Goal: Information Seeking & Learning: Learn about a topic

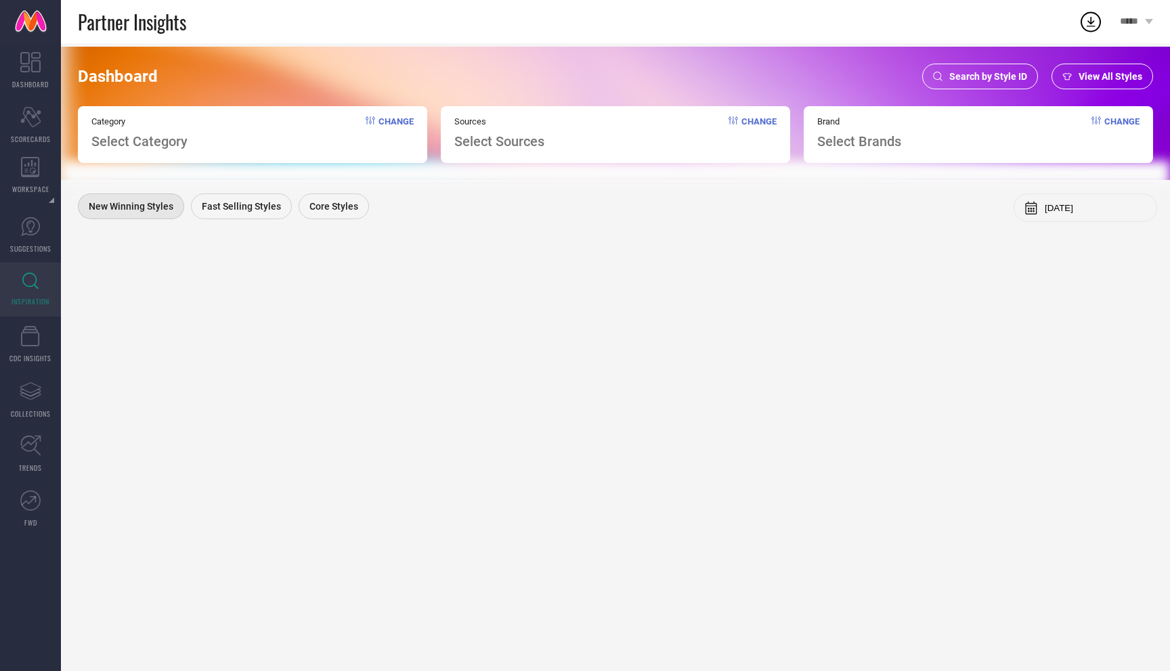
click at [784, 401] on div "Dashboard Search by Style ID View All Styles Category Select Category Change So…" at bounding box center [615, 357] width 1109 height 628
drag, startPoint x: 1111, startPoint y: 89, endPoint x: 1109, endPoint y: 74, distance: 15.1
click at [1109, 76] on div "View All Styles" at bounding box center [1102, 77] width 102 height 26
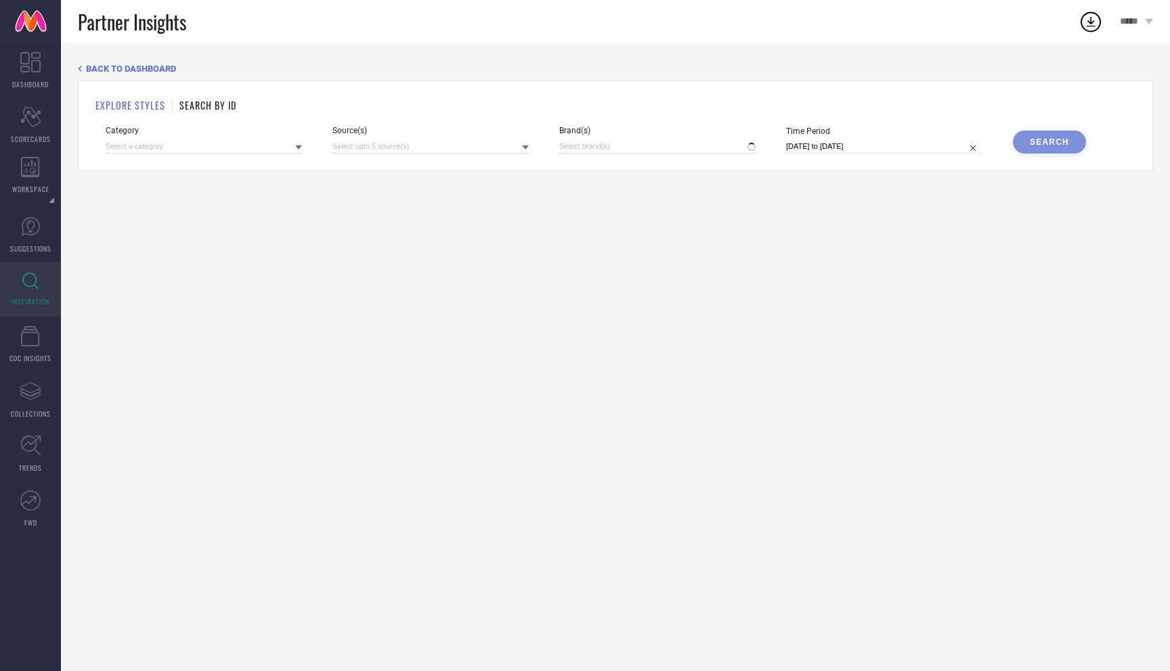
click at [1109, 74] on div "BACK TO DASHBOARD EXPLORE STYLES SEARCH BY ID Category Source(s) Brand(s) Time …" at bounding box center [615, 118] width 1075 height 108
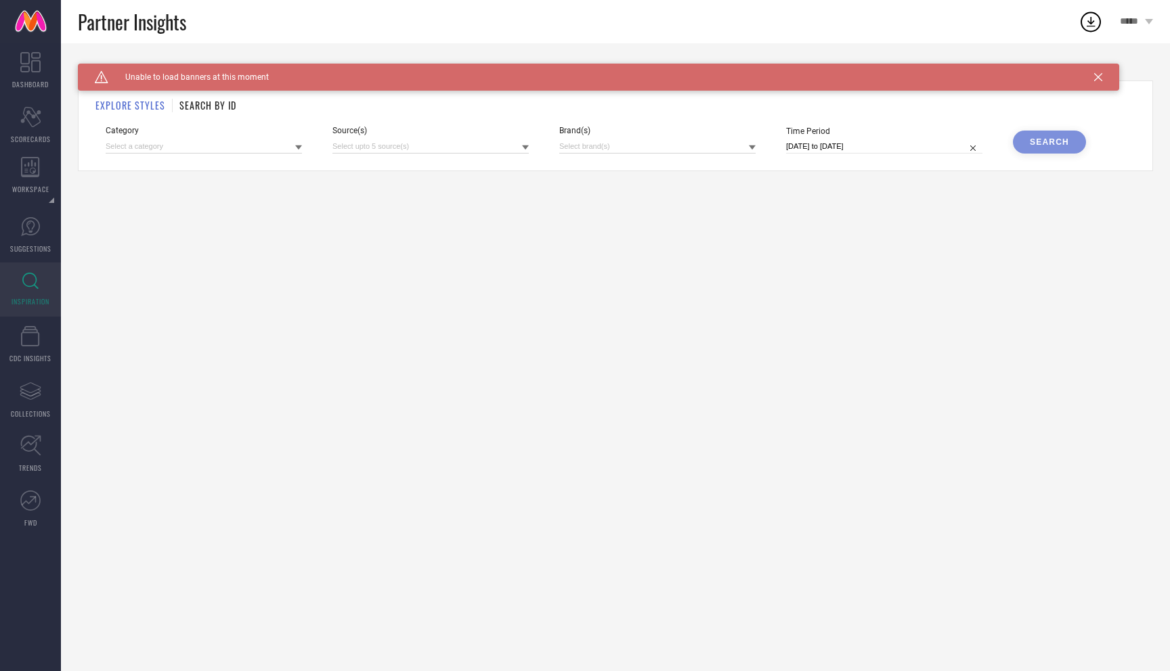
click at [1097, 82] on div "Caution Created with Sketch. Unable to load banners at this moment" at bounding box center [598, 77] width 1041 height 27
click at [1101, 74] on icon at bounding box center [1098, 77] width 8 height 8
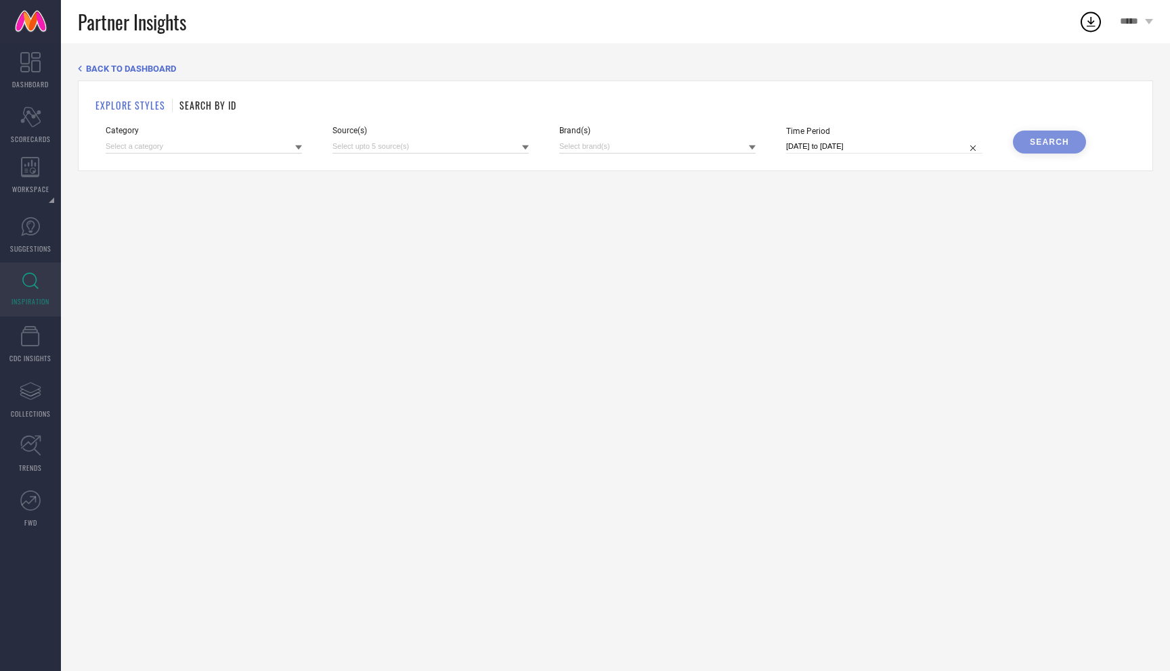
click at [522, 146] on icon at bounding box center [525, 148] width 7 height 5
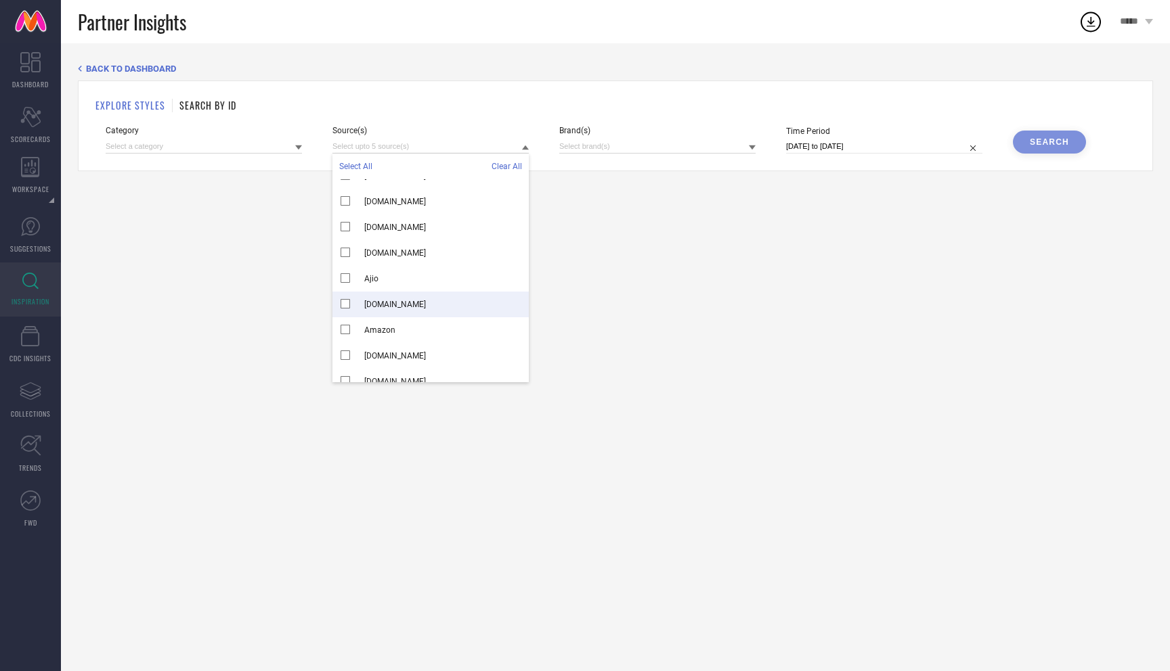
scroll to position [33, 0]
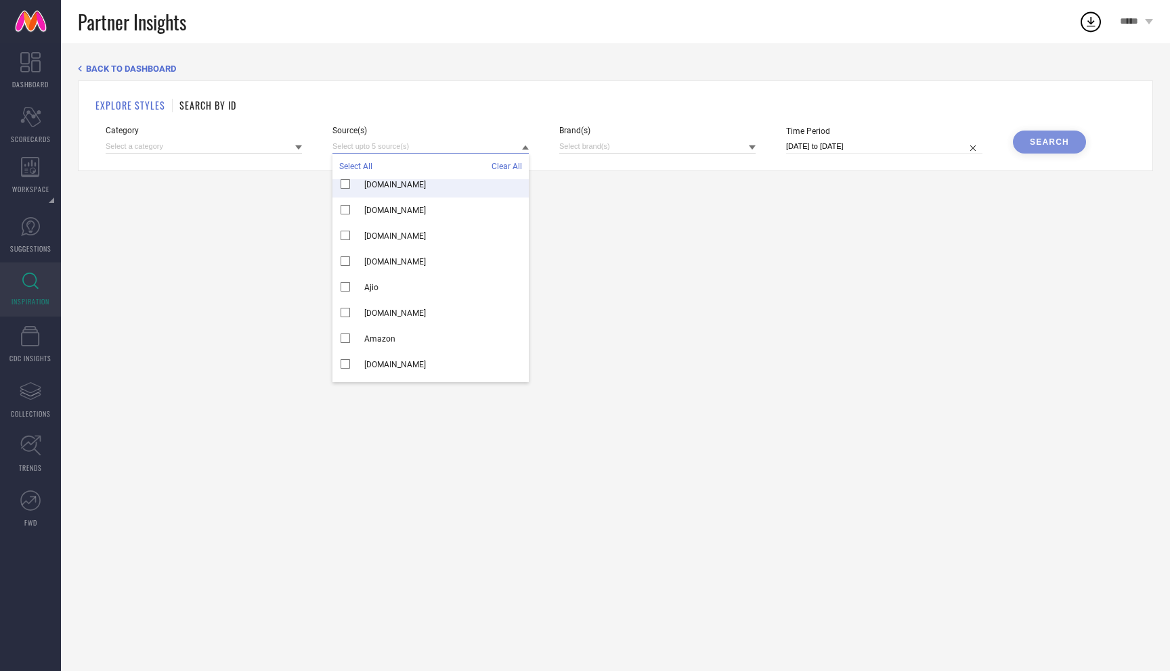
click at [428, 143] on input at bounding box center [430, 146] width 196 height 14
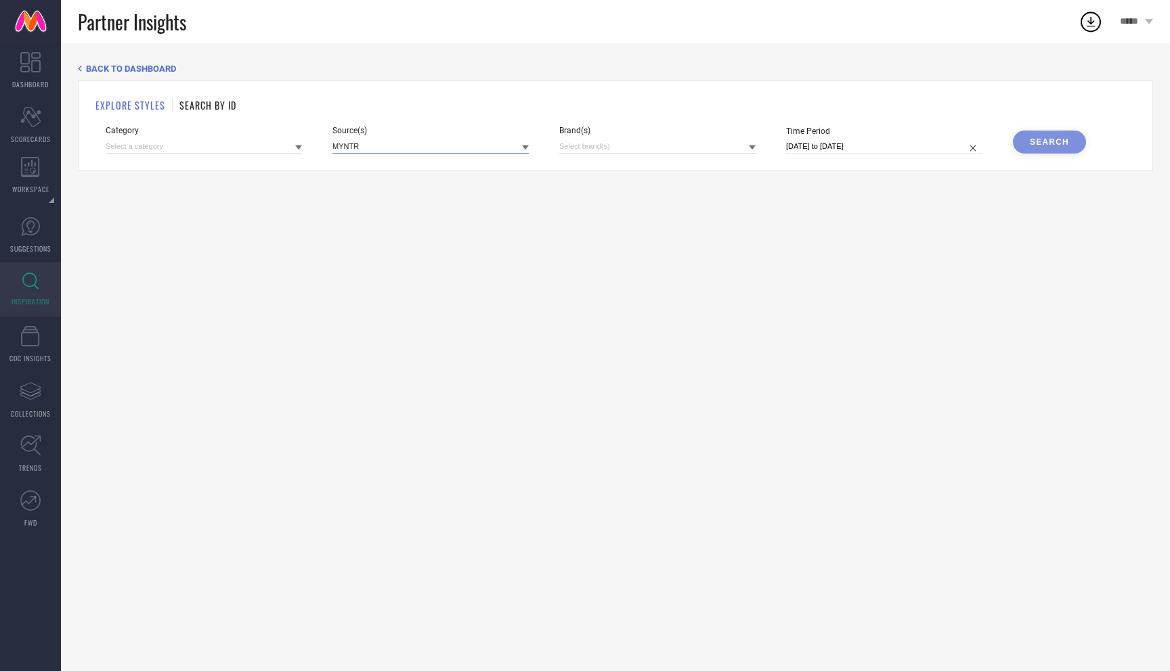
type input "MYNTRA"
click at [407, 154] on input "MYNTRA" at bounding box center [430, 146] width 196 height 14
click at [339, 191] on div "Myntra" at bounding box center [430, 192] width 196 height 26
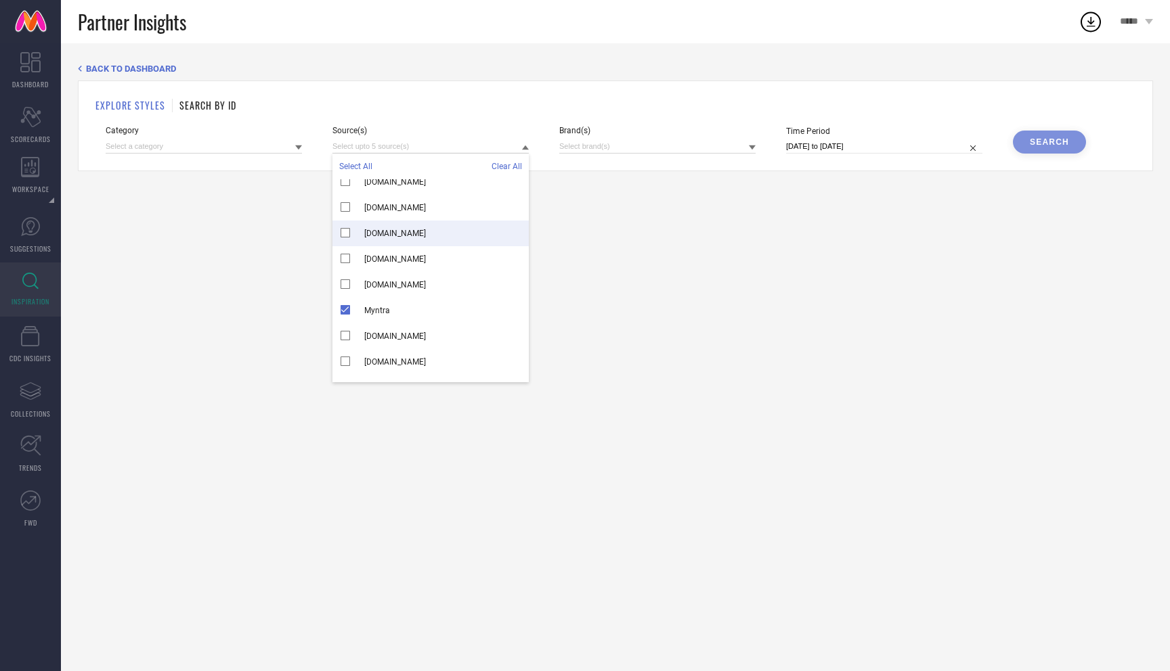
scroll to position [3745, 0]
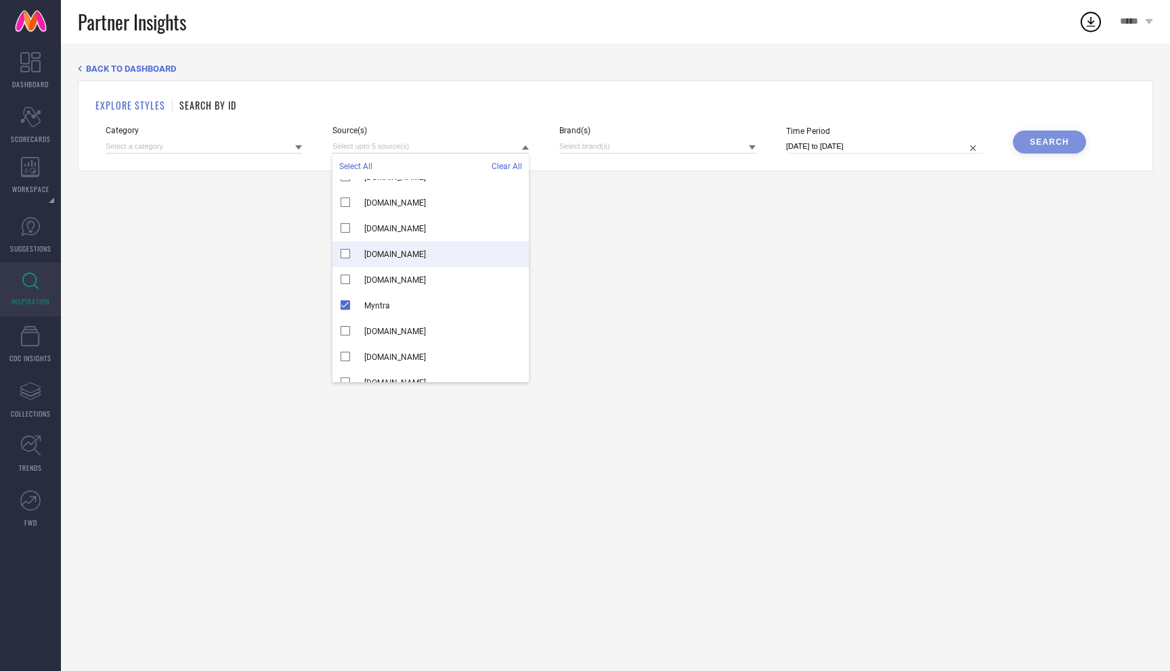
click at [615, 206] on div "BACK TO DASHBOARD EXPLORE STYLES SEARCH BY ID Category Source(s) Select All Cle…" at bounding box center [615, 357] width 1109 height 628
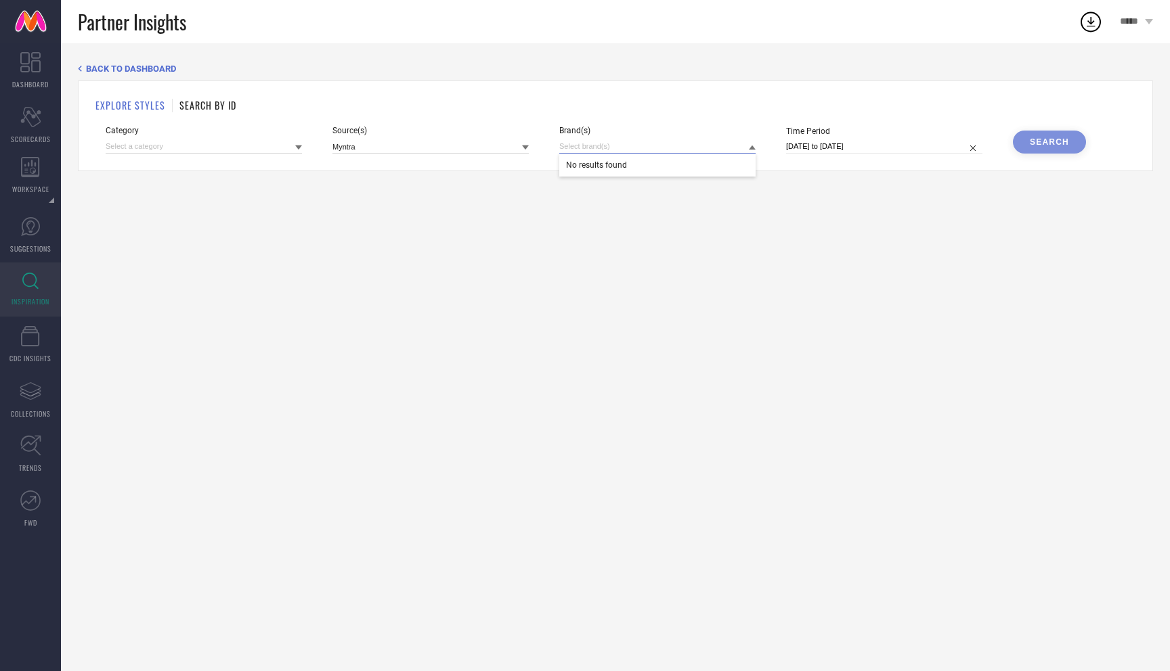
click at [643, 147] on input at bounding box center [657, 146] width 196 height 14
click at [615, 267] on div "BACK TO DASHBOARD EXPLORE STYLES SEARCH BY ID Category Source(s) Myntra Brand(s…" at bounding box center [615, 357] width 1109 height 628
click at [299, 148] on icon at bounding box center [298, 148] width 7 height 5
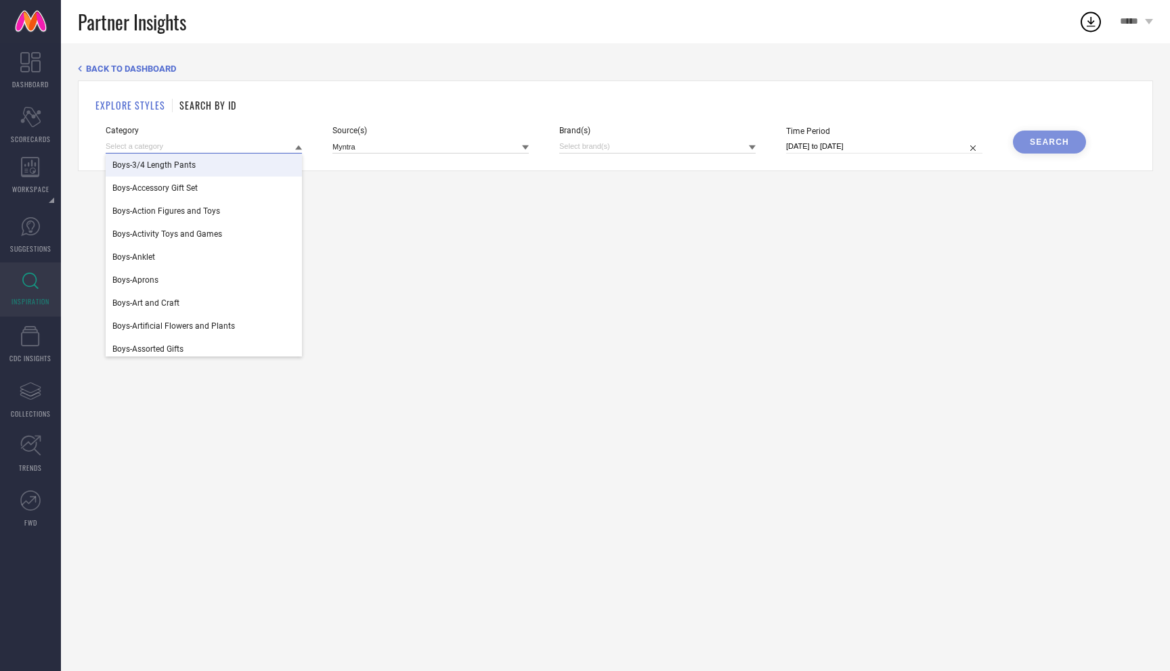
click at [209, 146] on input at bounding box center [204, 146] width 196 height 14
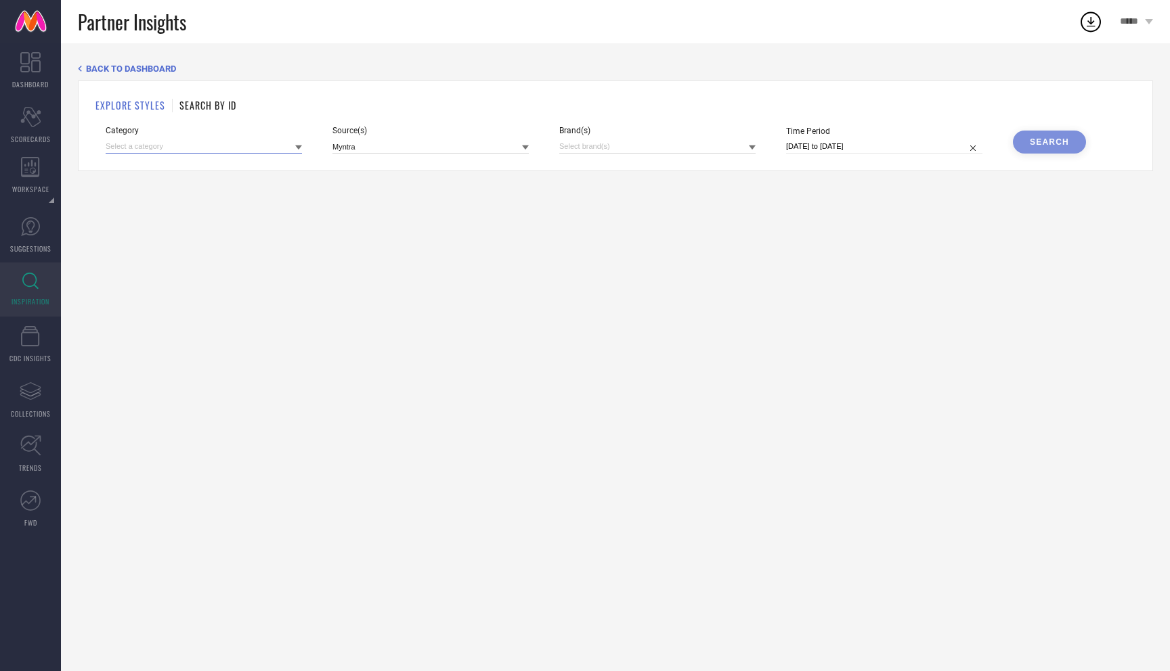
type input "J"
click at [300, 150] on icon at bounding box center [298, 147] width 7 height 7
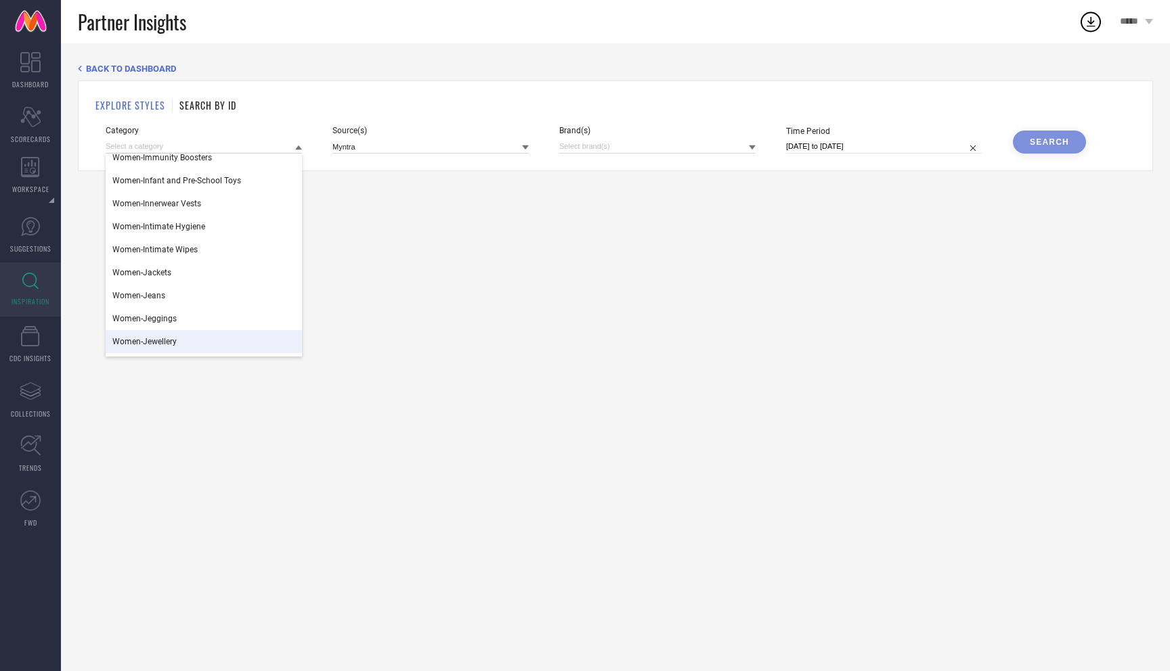
scroll to position [60953, 0]
click at [179, 293] on div "Women-Jackets" at bounding box center [204, 291] width 196 height 23
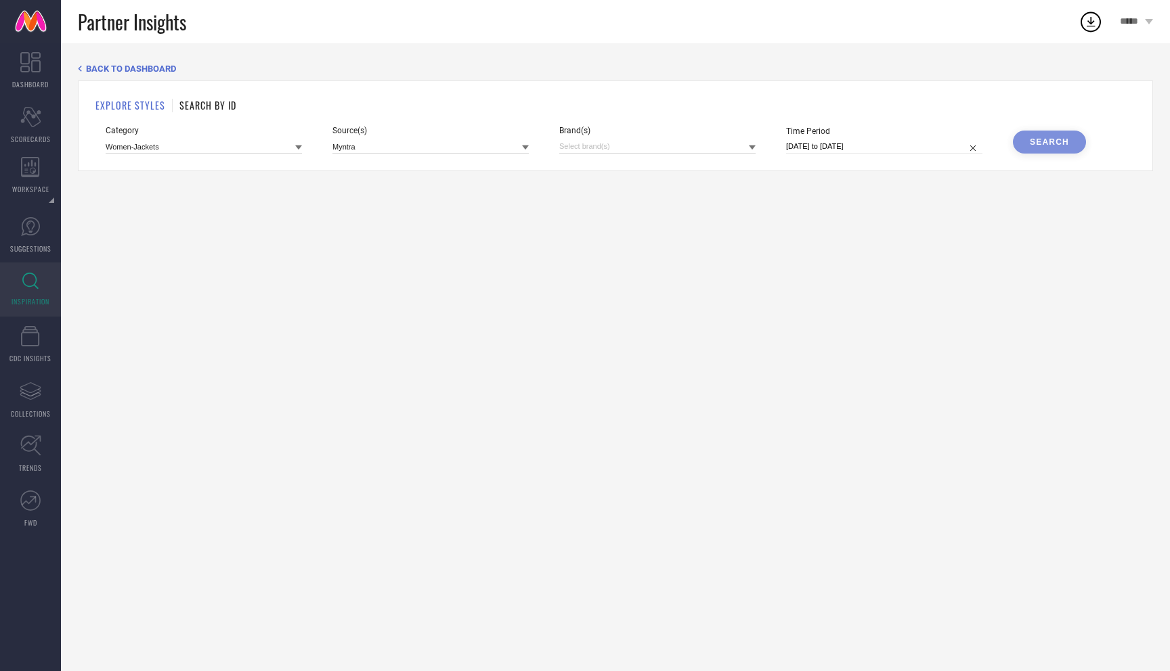
click at [751, 145] on icon at bounding box center [752, 147] width 7 height 7
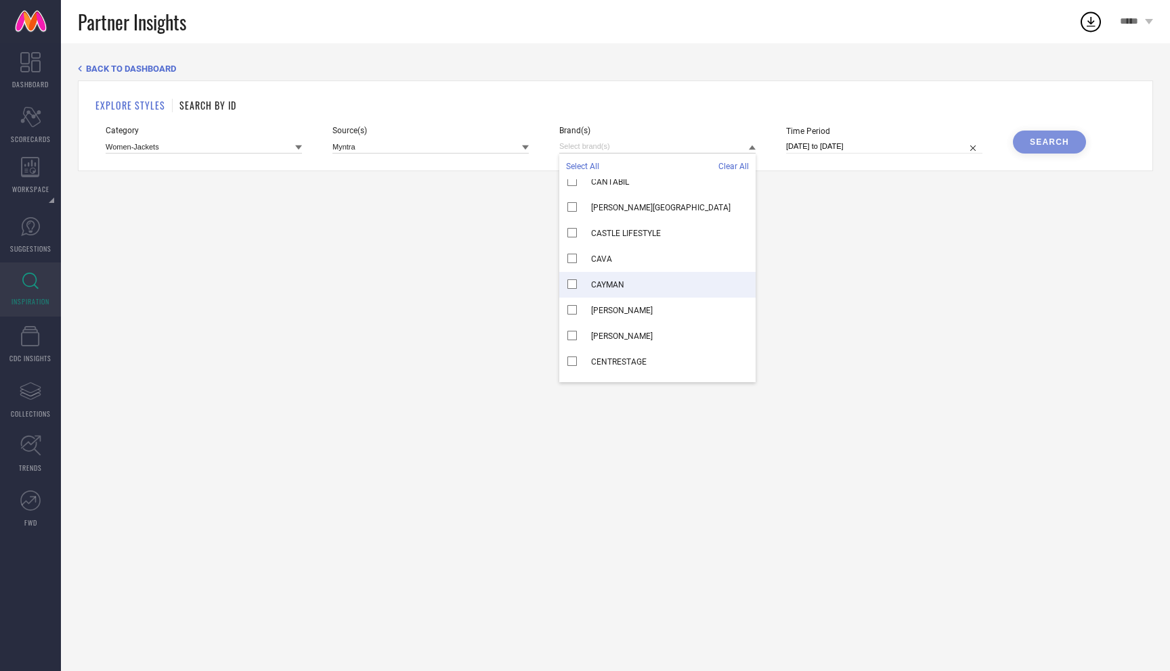
scroll to position [3663, 0]
click at [671, 148] on input at bounding box center [657, 146] width 196 height 14
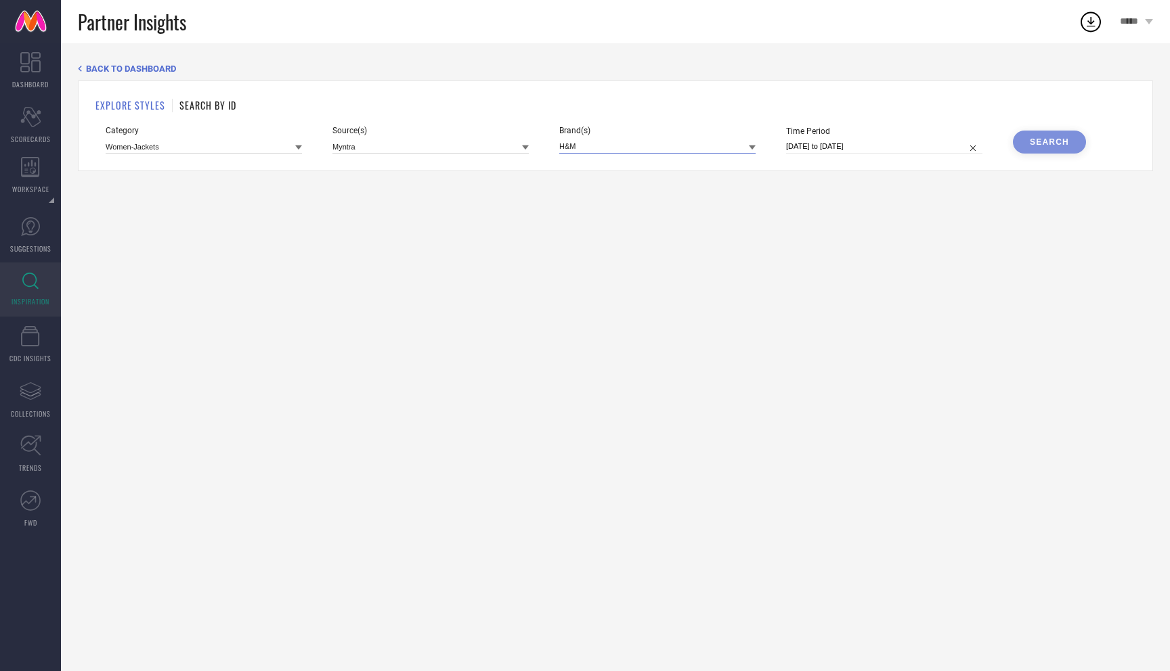
type input "H&M"
click at [749, 148] on icon at bounding box center [752, 147] width 7 height 7
click at [573, 196] on div "H&M" at bounding box center [657, 192] width 196 height 26
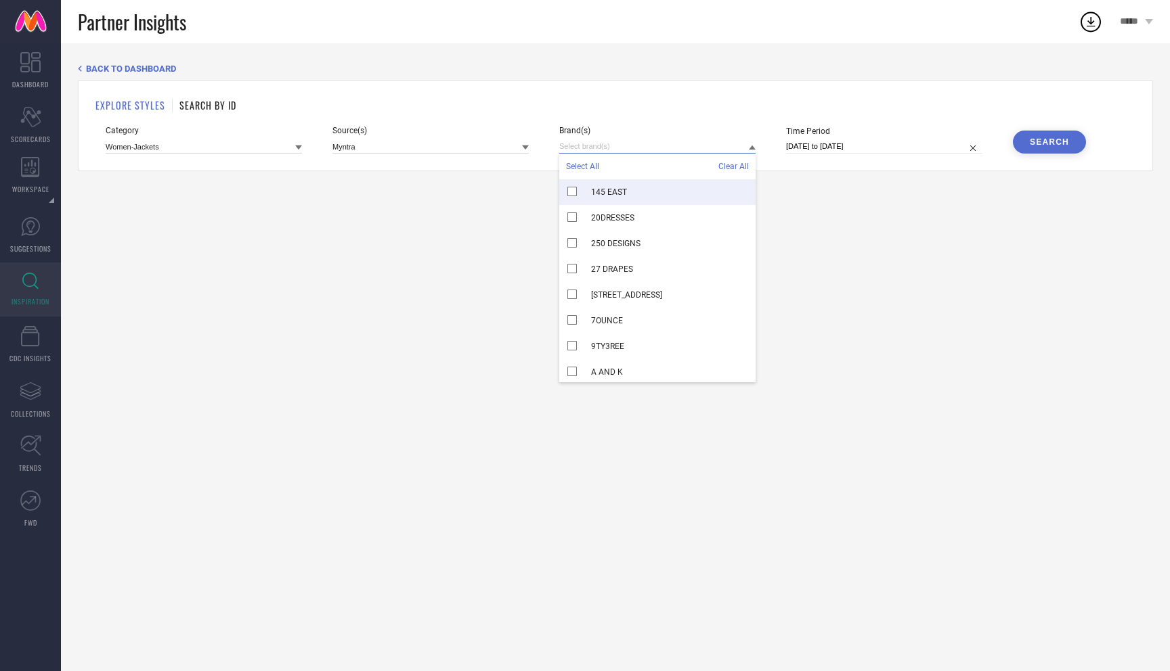
click at [617, 144] on input at bounding box center [657, 146] width 196 height 14
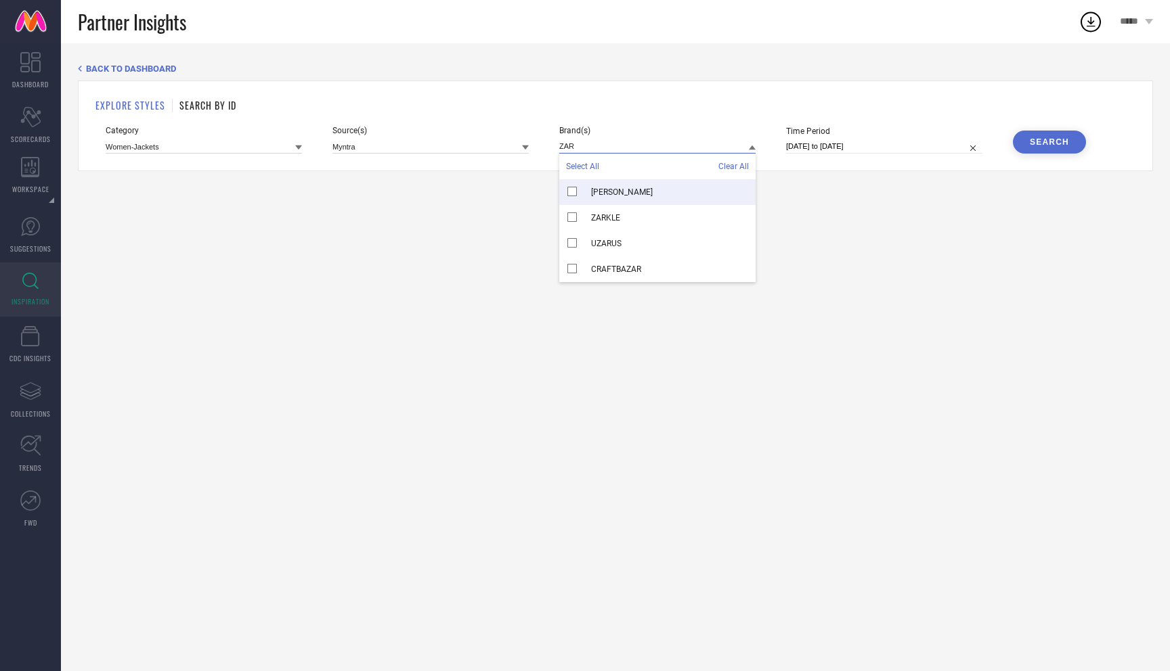
type input "ZAR"
click at [575, 196] on div "[PERSON_NAME]" at bounding box center [657, 192] width 196 height 26
click at [753, 151] on icon at bounding box center [752, 147] width 7 height 7
click at [751, 149] on icon at bounding box center [752, 147] width 7 height 7
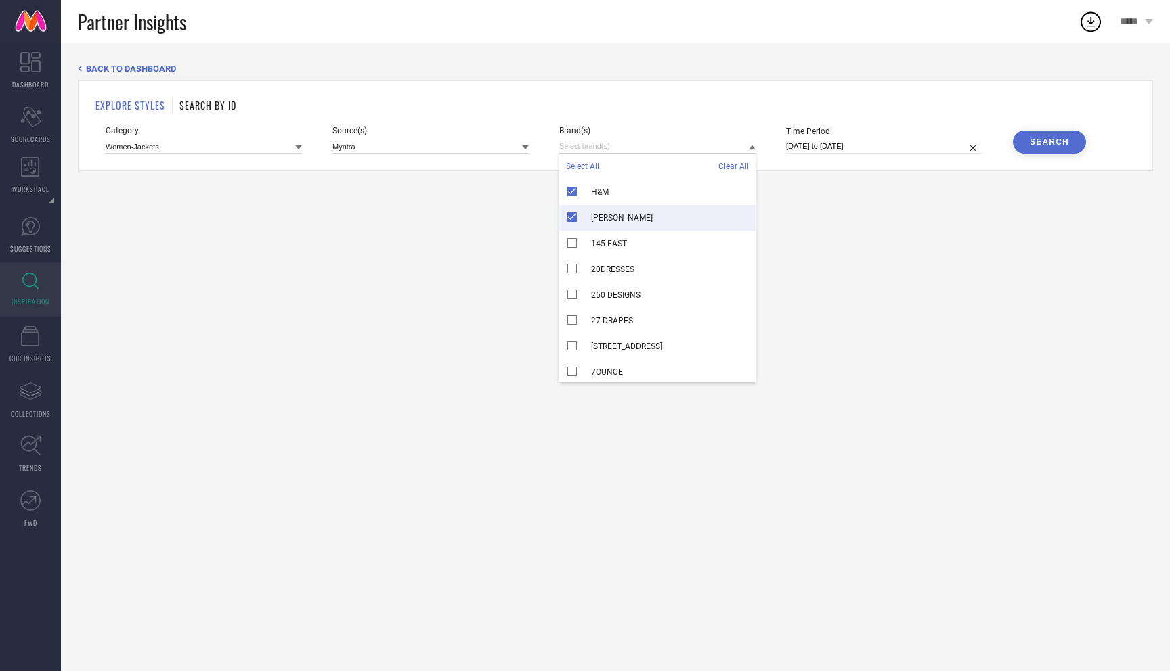
click at [567, 217] on div "[PERSON_NAME]" at bounding box center [657, 218] width 196 height 26
click at [642, 136] on div "Brand(s) Select All Clear All H&M ZARA 145 EAST 20DRESSES 250 DESIGNS 27 [GEOGR…" at bounding box center [657, 140] width 196 height 28
click at [642, 142] on input at bounding box center [657, 146] width 196 height 14
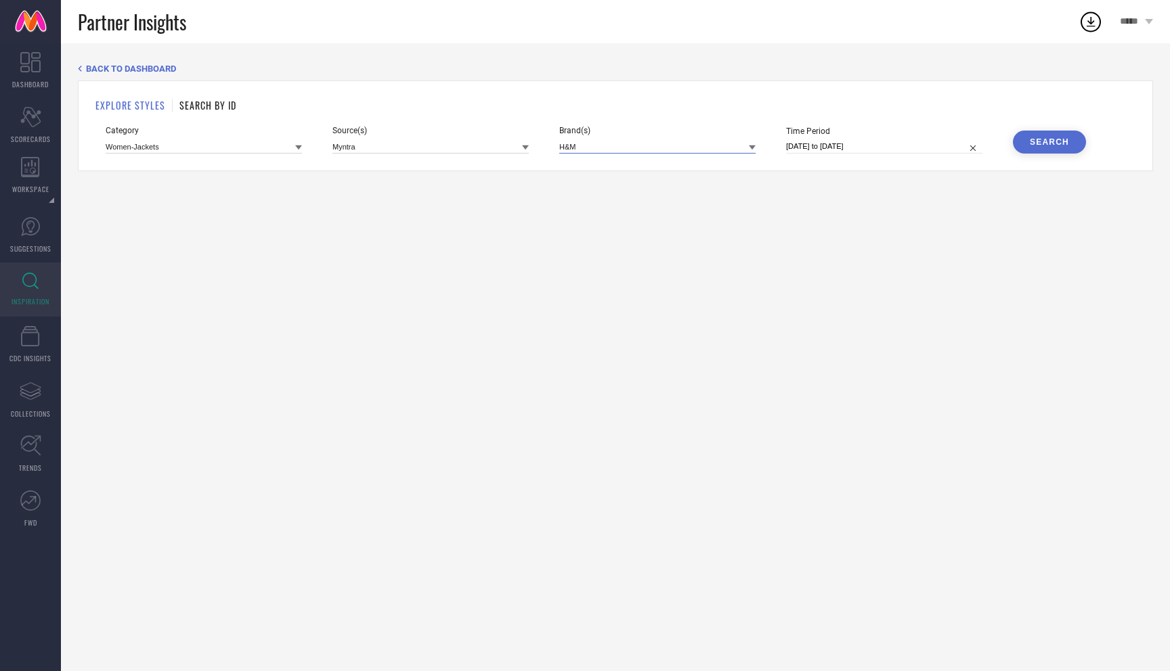
click at [642, 142] on input at bounding box center [657, 146] width 196 height 14
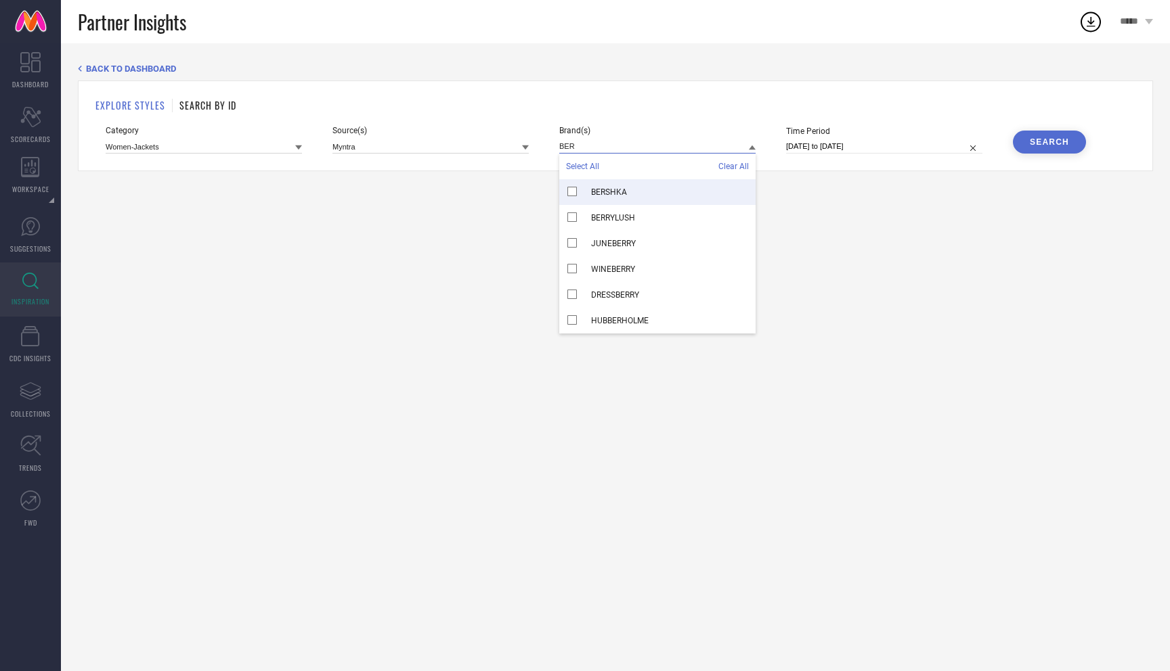
type input "BER"
click at [572, 191] on div "BERSHKA" at bounding box center [657, 192] width 196 height 26
click at [749, 151] on icon at bounding box center [752, 147] width 7 height 7
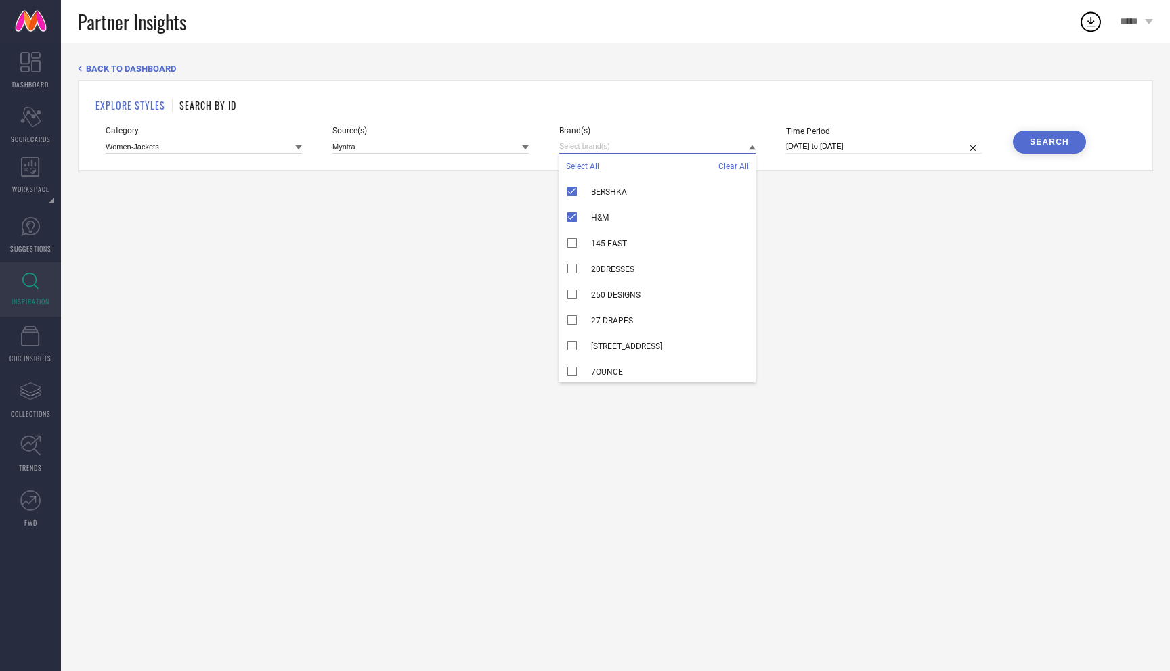
click at [697, 151] on input at bounding box center [657, 146] width 196 height 14
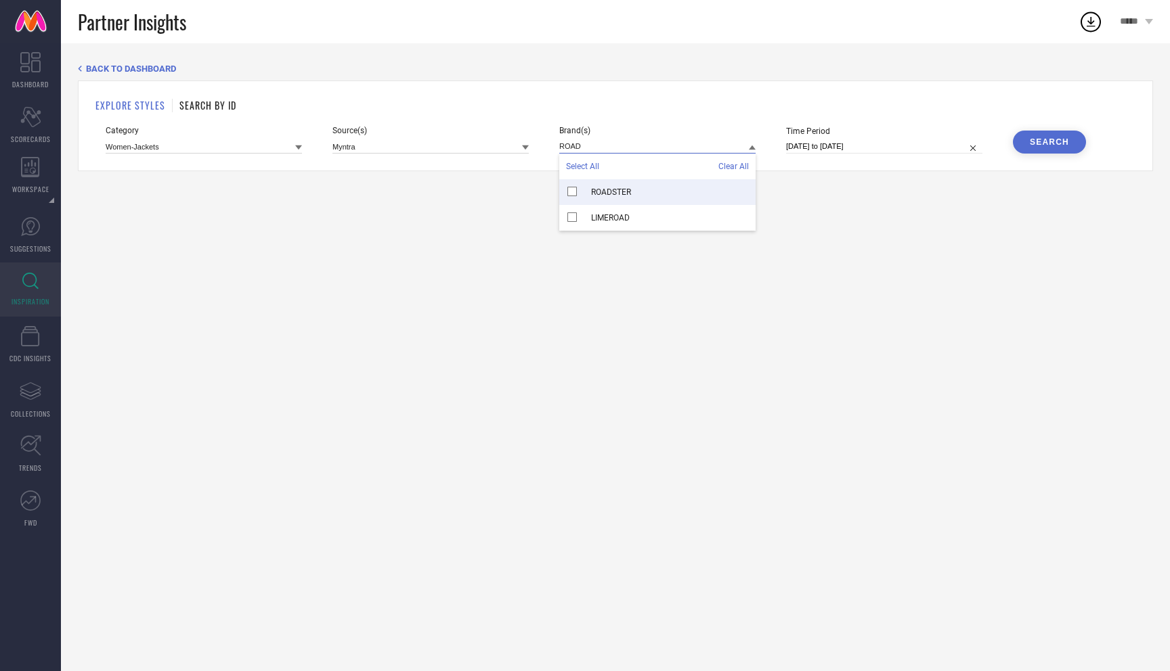
type input "ROAD"
click at [570, 190] on div "ROADSTER" at bounding box center [657, 192] width 196 height 26
click at [751, 150] on icon at bounding box center [752, 148] width 7 height 5
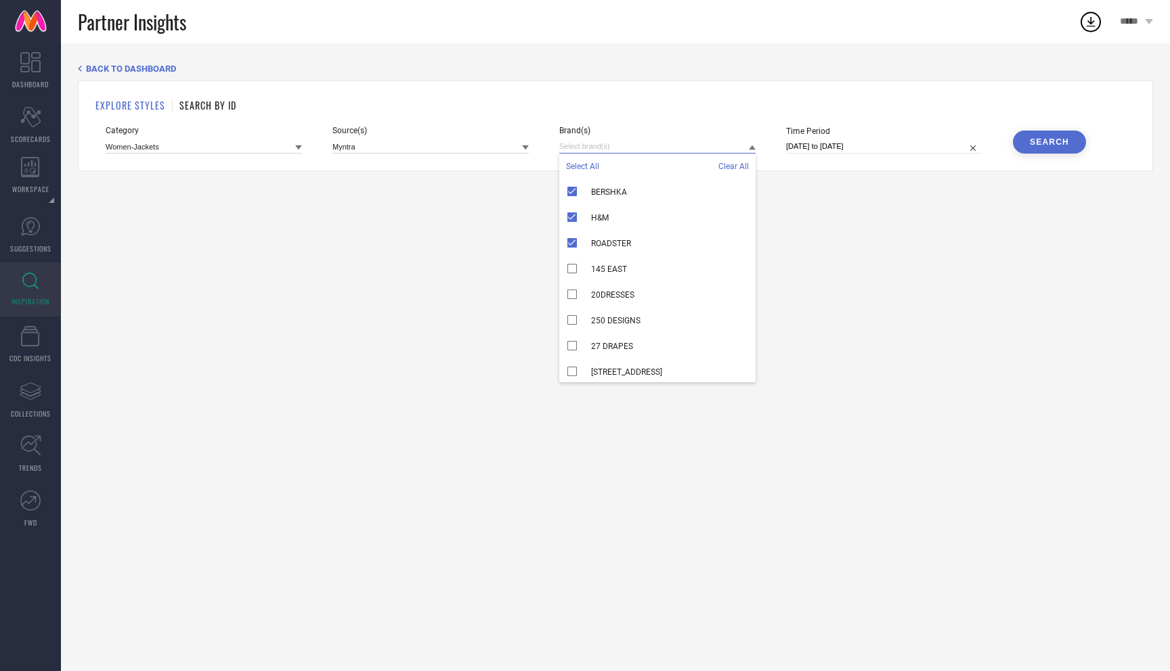
click at [696, 148] on input at bounding box center [657, 146] width 196 height 14
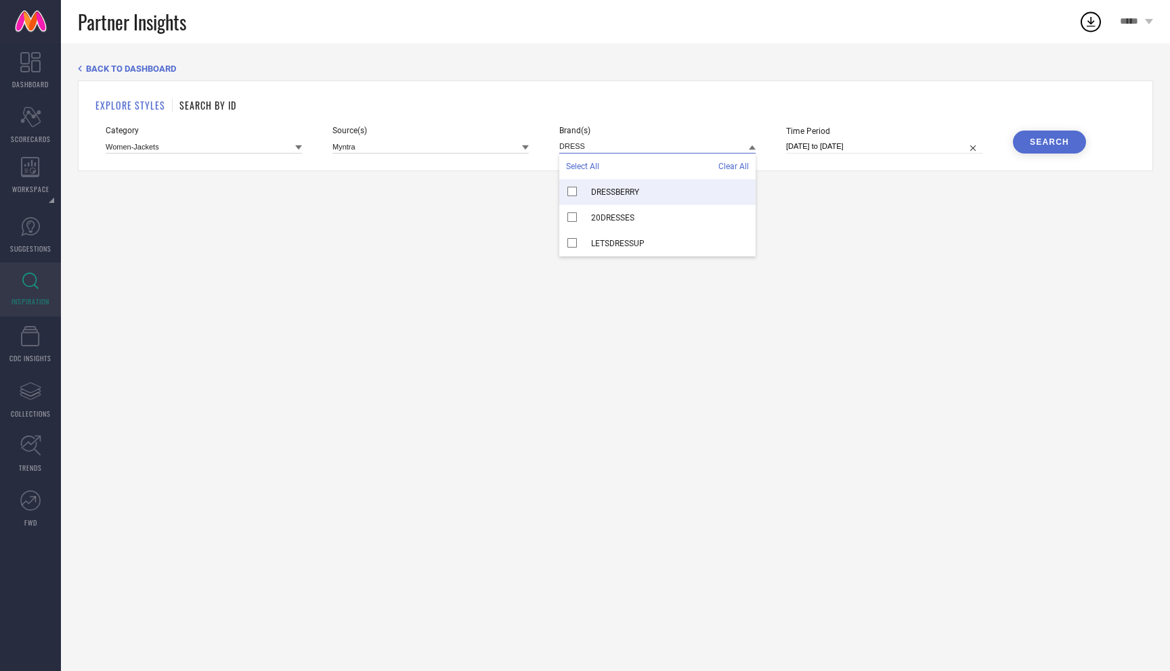
type input "DRESS"
click at [575, 192] on div "DRESSBERRY" at bounding box center [657, 192] width 196 height 26
click at [751, 146] on icon at bounding box center [752, 148] width 7 height 5
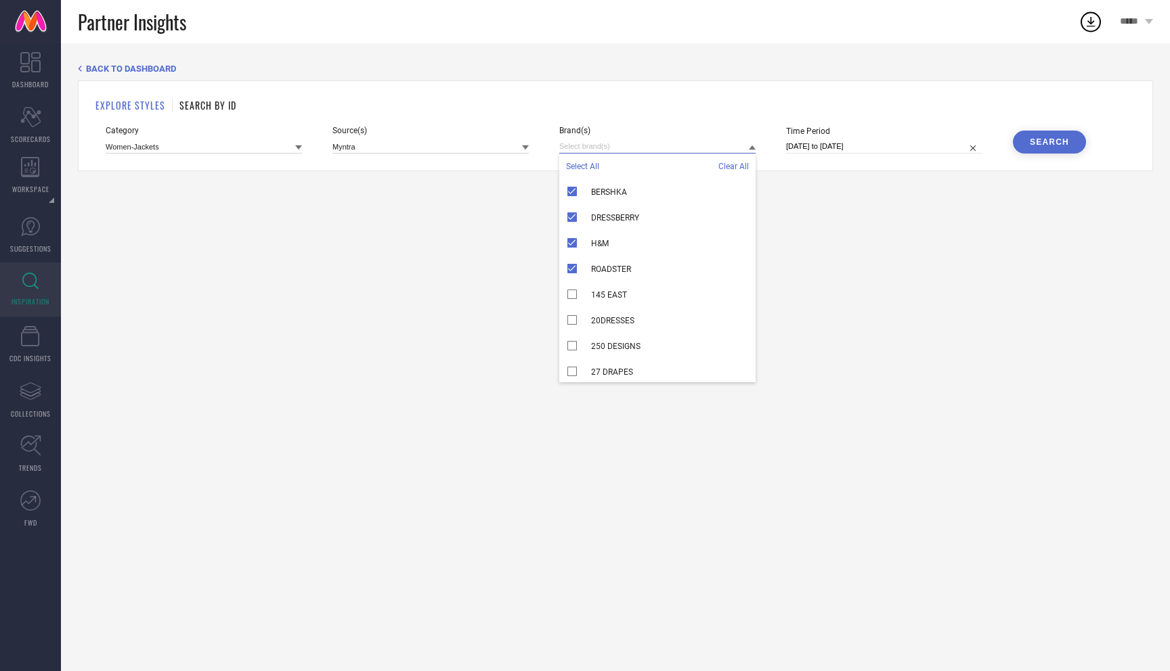
click at [702, 148] on input at bounding box center [657, 146] width 196 height 14
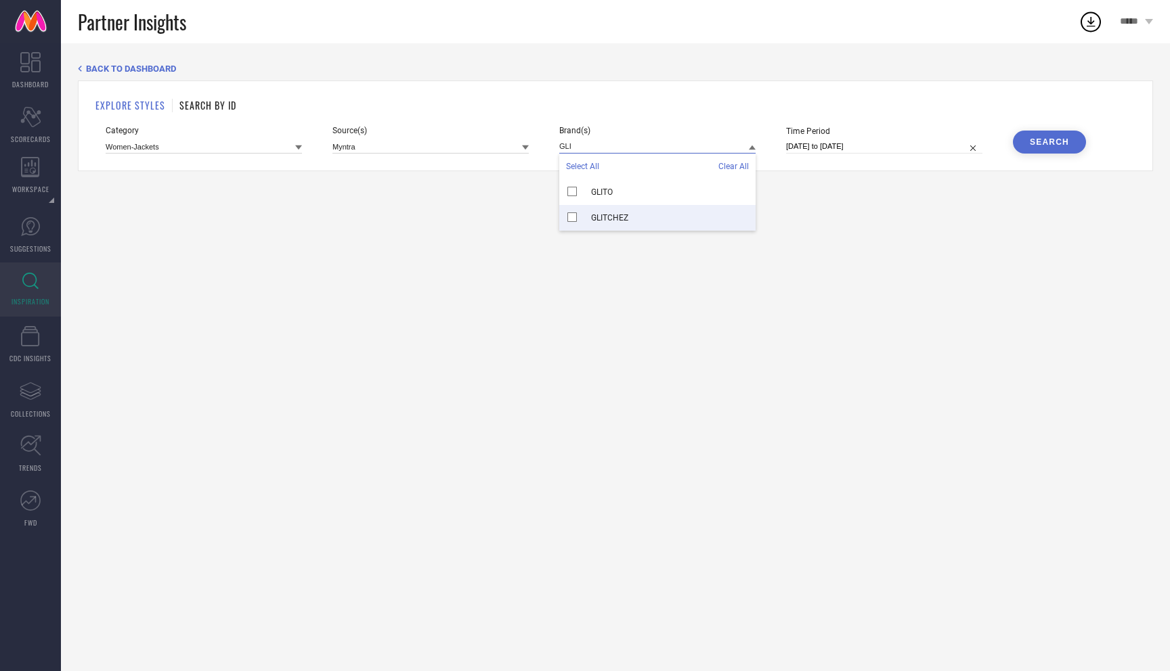
type input "GLI"
click at [575, 217] on div "GLITCHEZ" at bounding box center [657, 218] width 196 height 26
click at [753, 148] on icon at bounding box center [752, 148] width 7 height 5
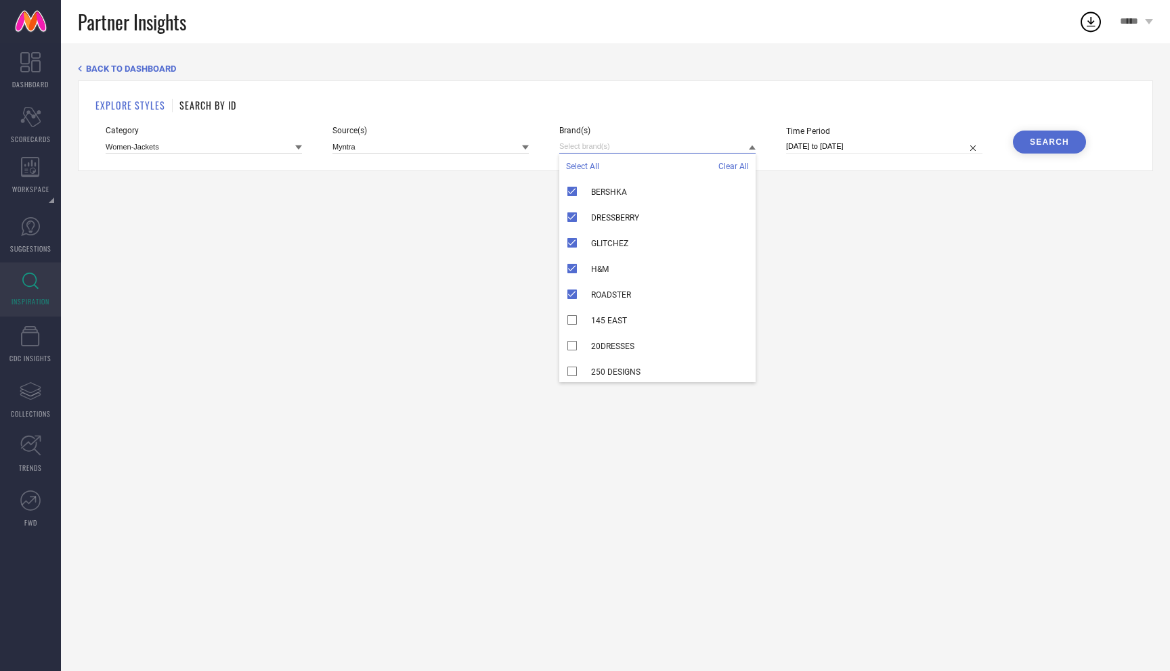
click at [738, 145] on input at bounding box center [657, 146] width 196 height 14
type input "F"
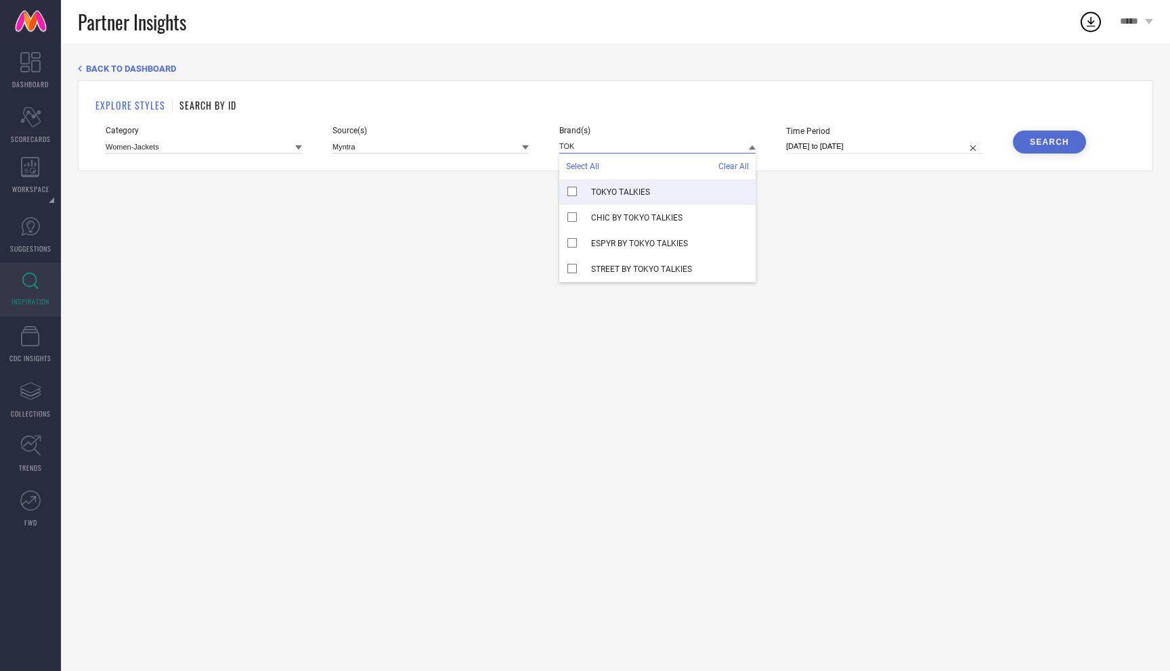
type input "TOK"
click at [563, 187] on div "TOKYO TALKIES" at bounding box center [657, 192] width 196 height 26
click at [833, 197] on div "BACK TO DASHBOARD EXPLORE STYLES SEARCH BY ID Category Women-Jackets Source(s) …" at bounding box center [615, 357] width 1109 height 628
click at [923, 142] on input "[DATE] to [DATE]" at bounding box center [884, 146] width 196 height 14
select select "8"
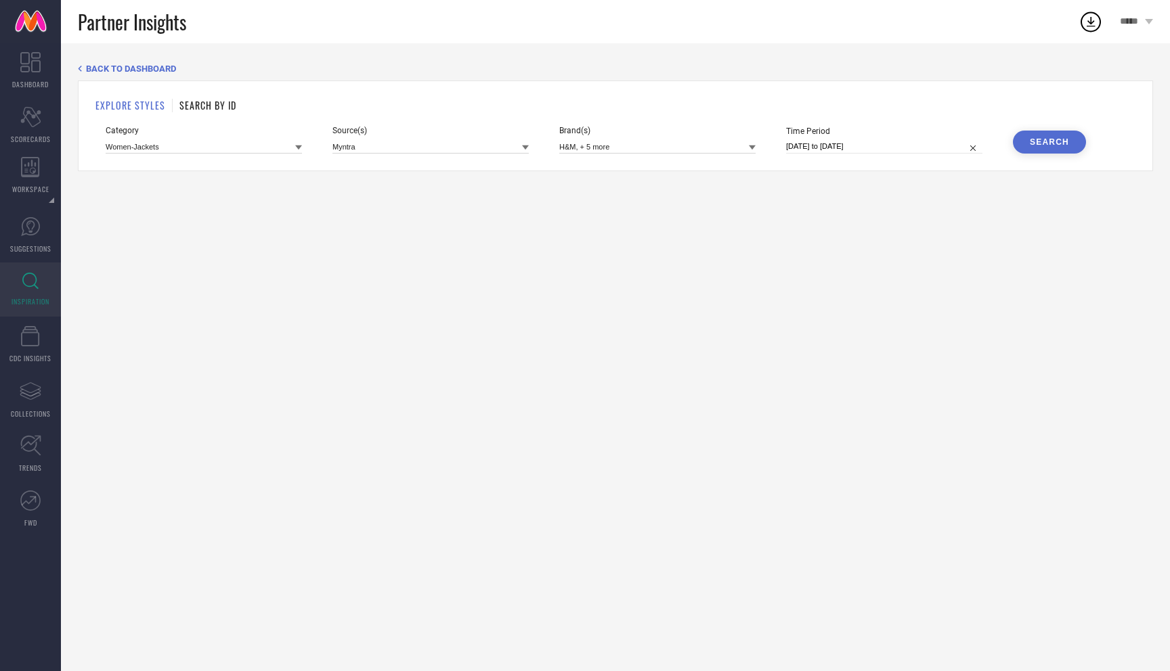
select select "2025"
select select "9"
select select "2025"
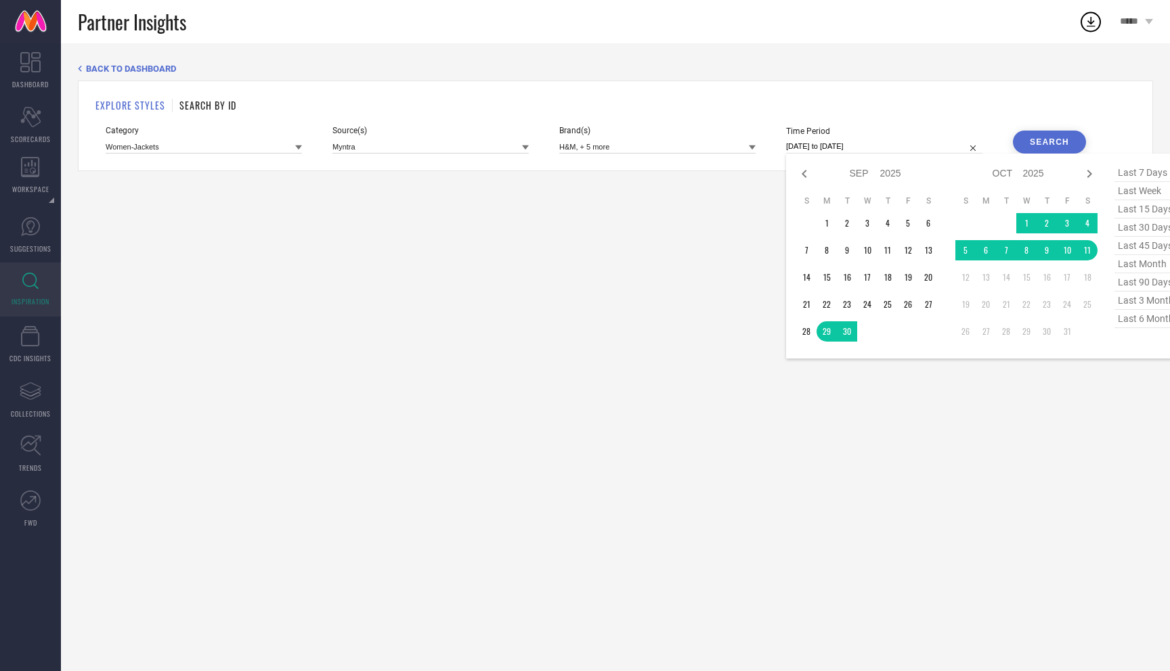
click at [1154, 319] on span "last 6 months" at bounding box center [1148, 319] width 68 height 18
type input "[DATE] to [DATE]"
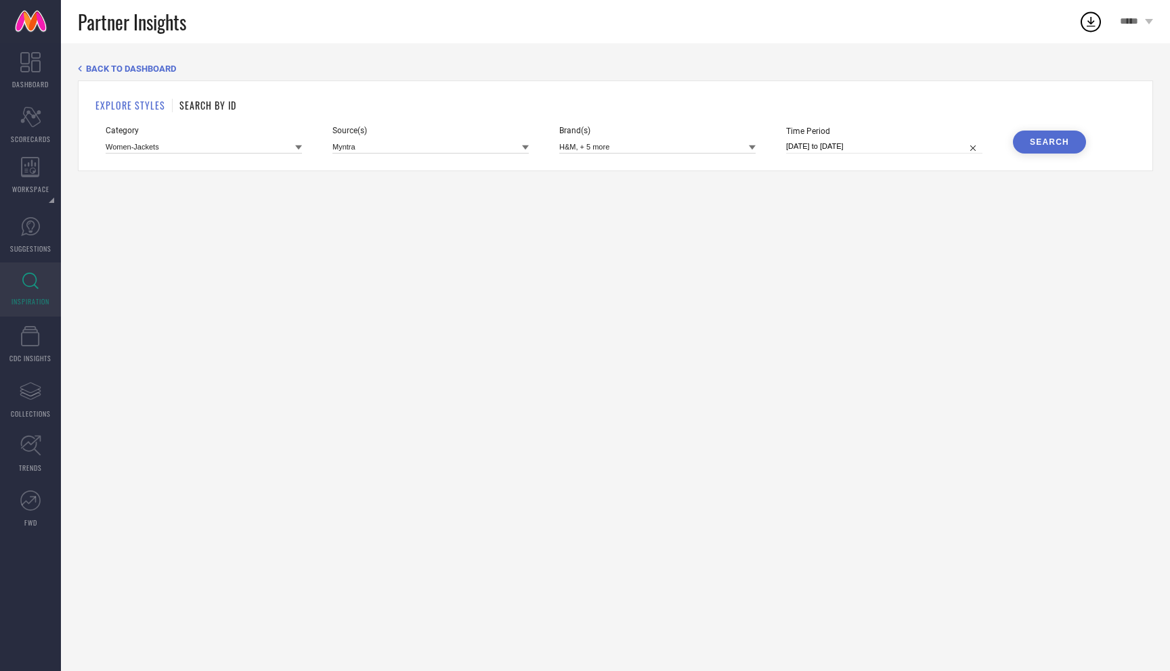
click at [1032, 144] on div "Search" at bounding box center [1049, 141] width 39 height 9
